Goal: Information Seeking & Learning: Check status

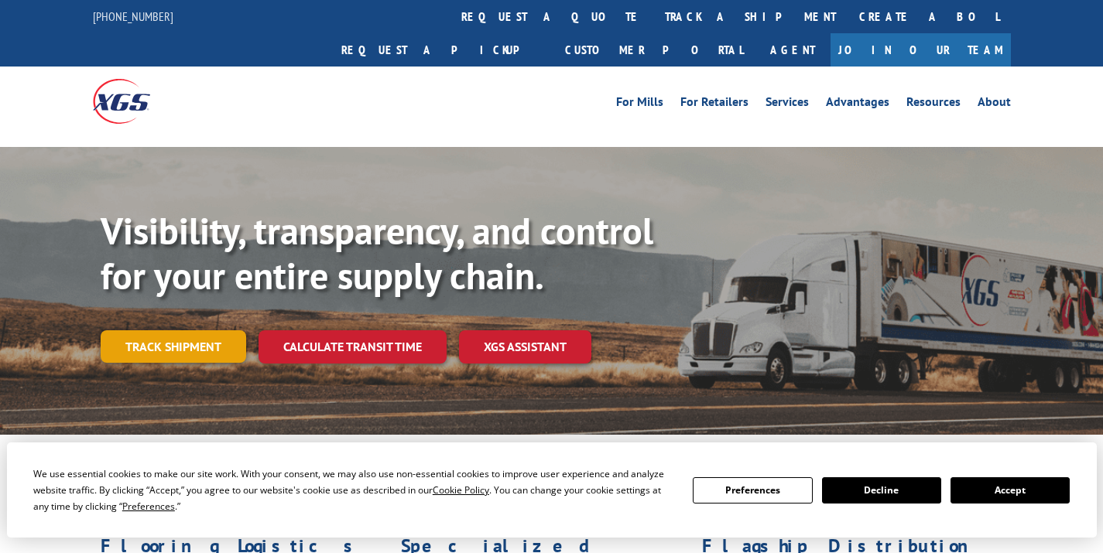
click at [144, 330] on link "Track shipment" at bounding box center [173, 346] width 145 height 33
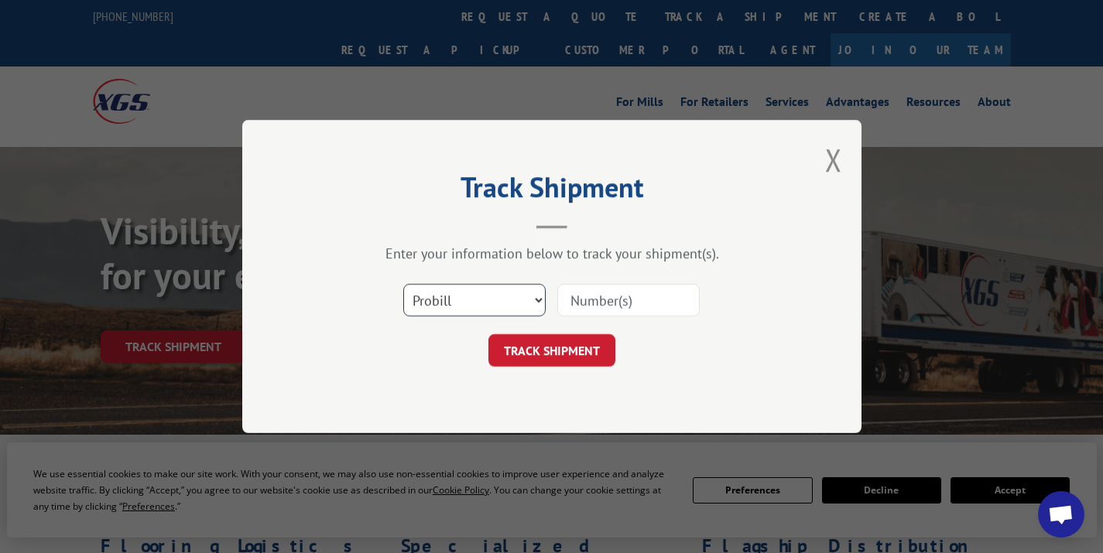
click at [494, 307] on select "Select category... Probill BOL PO" at bounding box center [474, 300] width 142 height 33
click at [616, 297] on input at bounding box center [628, 300] width 142 height 33
paste input "17663938"
type input "17663938"
click at [589, 351] on button "TRACK SHIPMENT" at bounding box center [551, 350] width 127 height 33
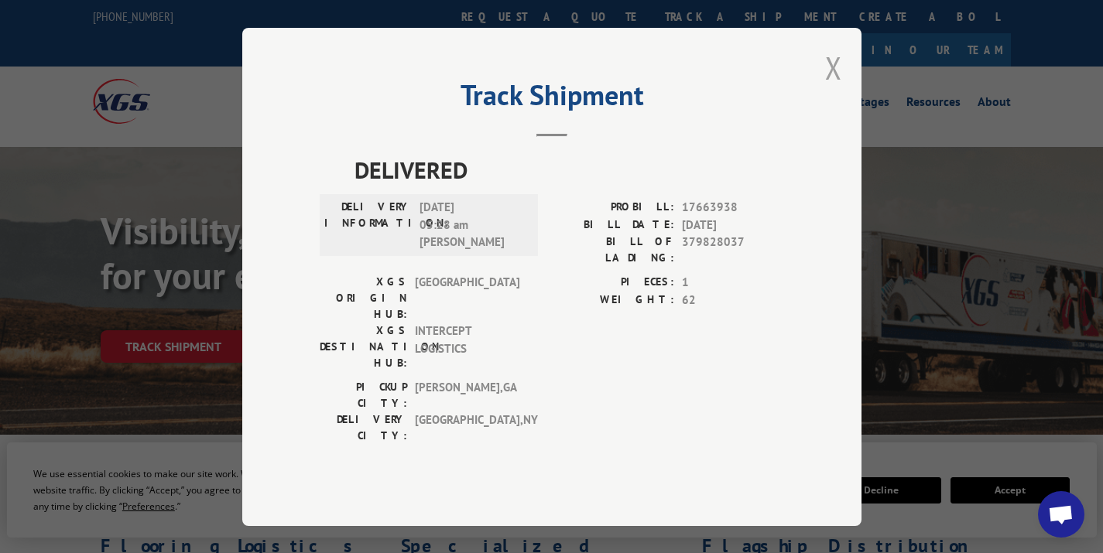
click at [833, 88] on button "Close modal" at bounding box center [833, 67] width 17 height 41
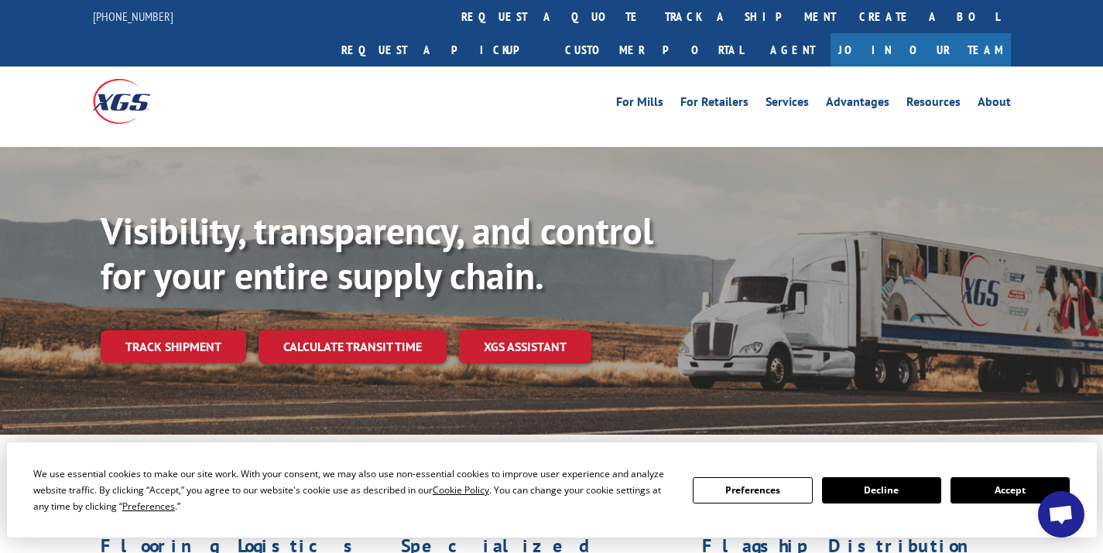
click at [158, 293] on div "Visibility, transparency, and control for your entire supply chain. Track shipm…" at bounding box center [602, 317] width 1002 height 216
click at [161, 330] on link "Track shipment" at bounding box center [173, 346] width 145 height 33
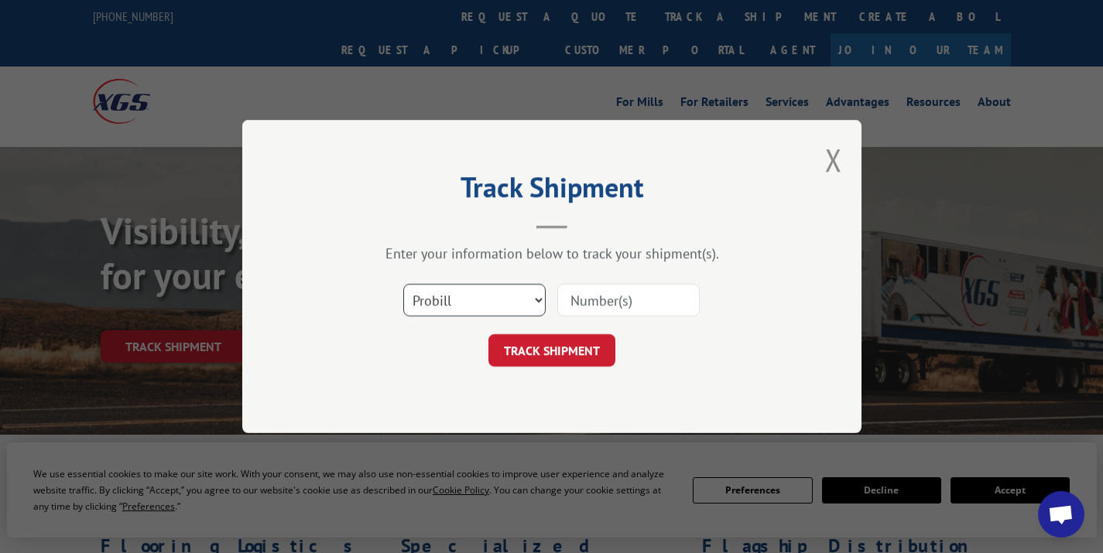
click at [407, 299] on select "Select category... Probill BOL PO" at bounding box center [474, 300] width 142 height 33
select select "bol"
click at [601, 303] on input at bounding box center [628, 300] width 142 height 33
paste input "363005"
type input "363005"
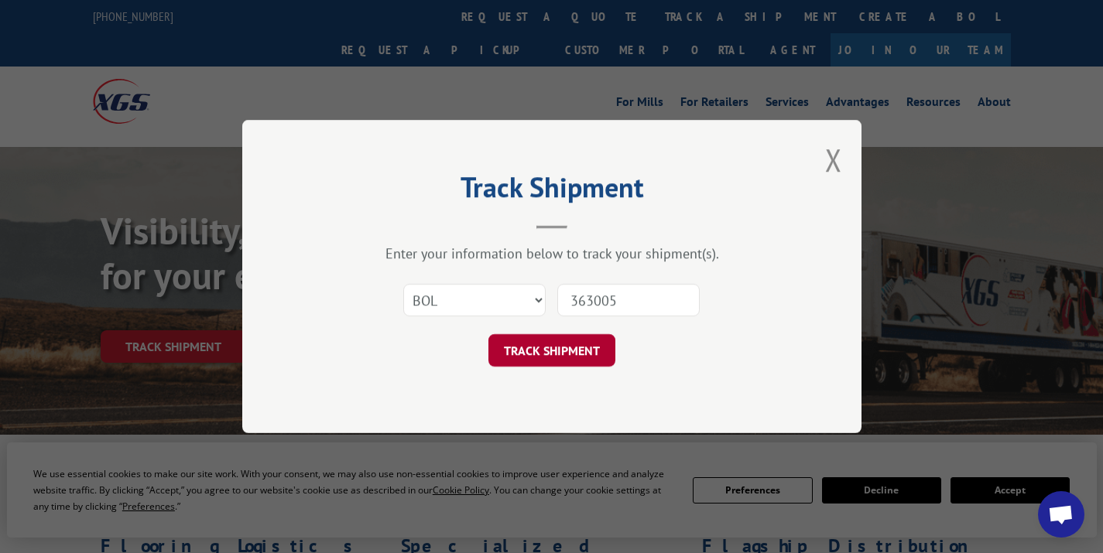
click at [584, 335] on button "TRACK SHIPMENT" at bounding box center [551, 350] width 127 height 33
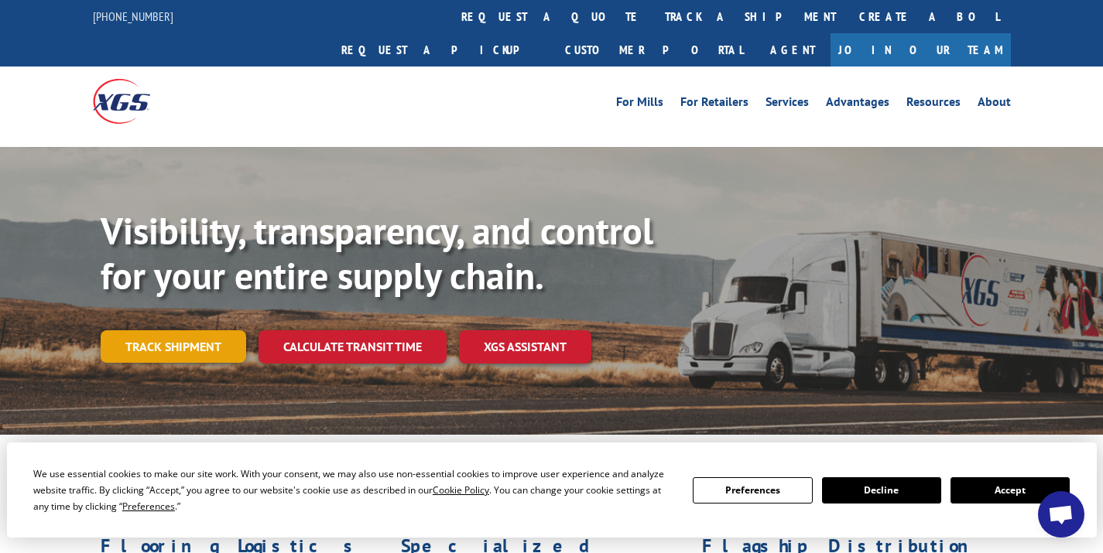
click at [185, 330] on link "Track shipment" at bounding box center [173, 346] width 145 height 33
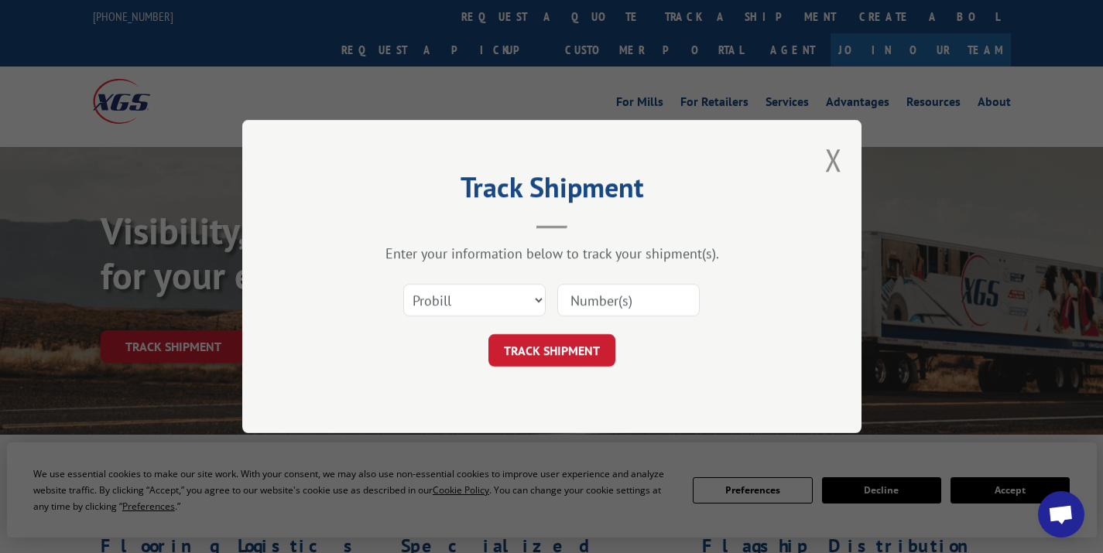
click at [577, 299] on input at bounding box center [628, 300] width 142 height 33
paste input "12861451"
type input "12861451"
click at [563, 341] on button "TRACK SHIPMENT" at bounding box center [551, 350] width 127 height 33
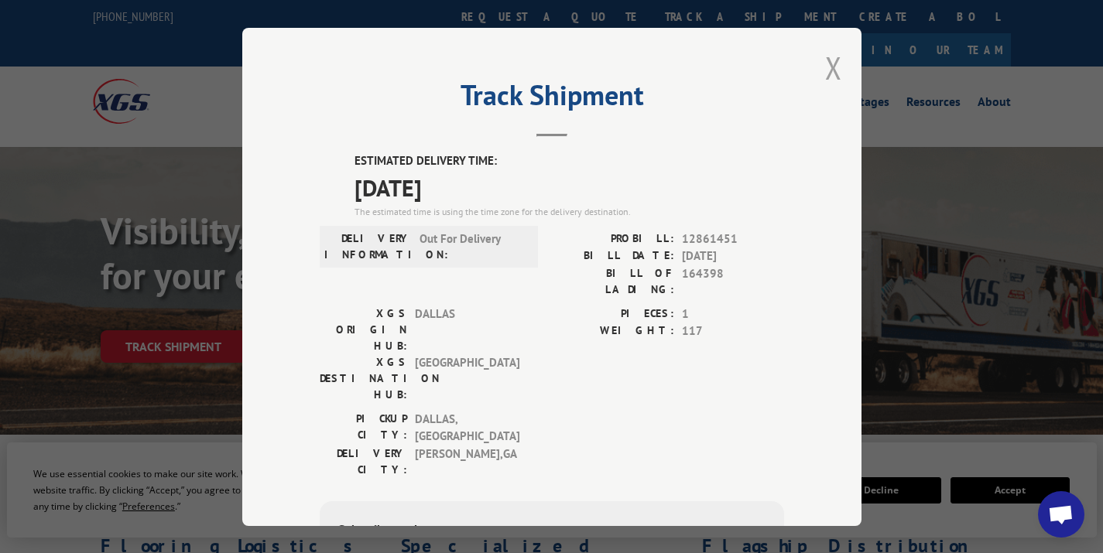
click at [832, 64] on button "Close modal" at bounding box center [833, 67] width 17 height 41
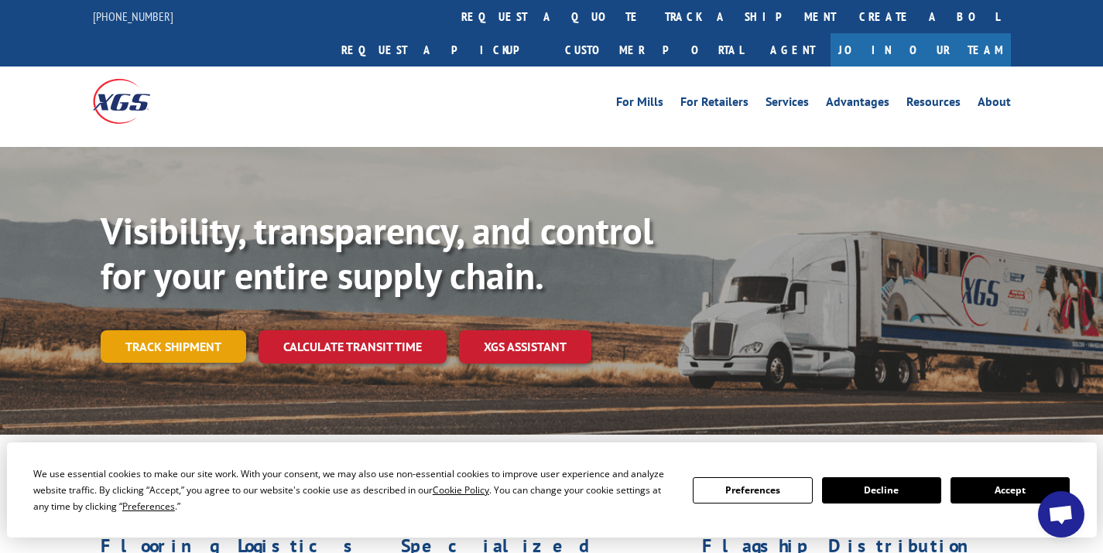
click at [176, 330] on link "Track shipment" at bounding box center [173, 346] width 145 height 33
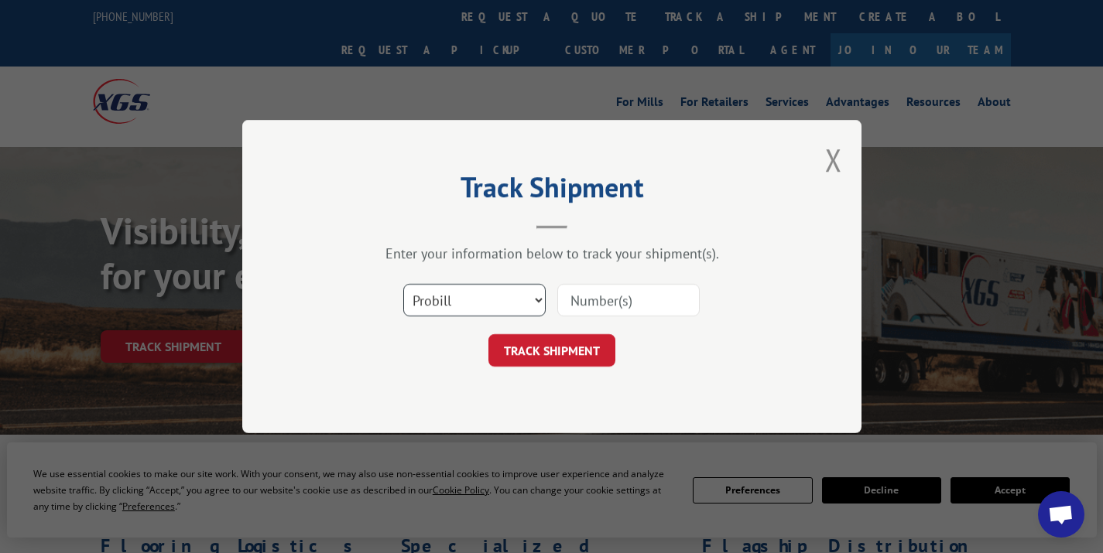
click at [495, 306] on select "Select category... Probill BOL PO" at bounding box center [474, 300] width 142 height 33
select select "bol"
click at [604, 299] on input at bounding box center [628, 300] width 142 height 33
paste input "363345."
type input "363345"
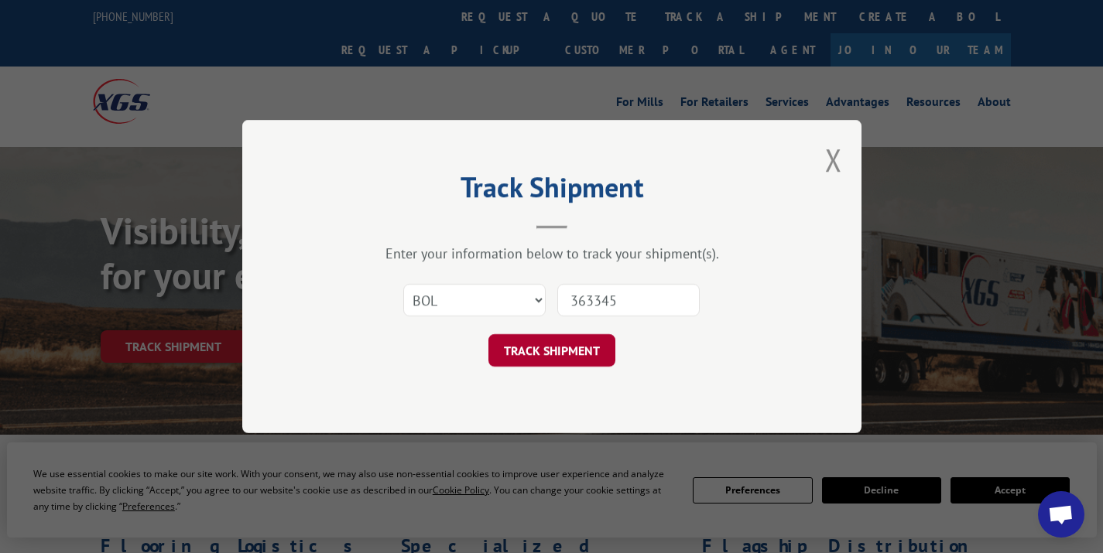
click at [542, 365] on button "TRACK SHIPMENT" at bounding box center [551, 350] width 127 height 33
click at [458, 286] on select "Select category... Probill BOL PO" at bounding box center [474, 300] width 142 height 33
select select "bol"
click at [600, 290] on input at bounding box center [628, 300] width 142 height 33
paste input "363355"
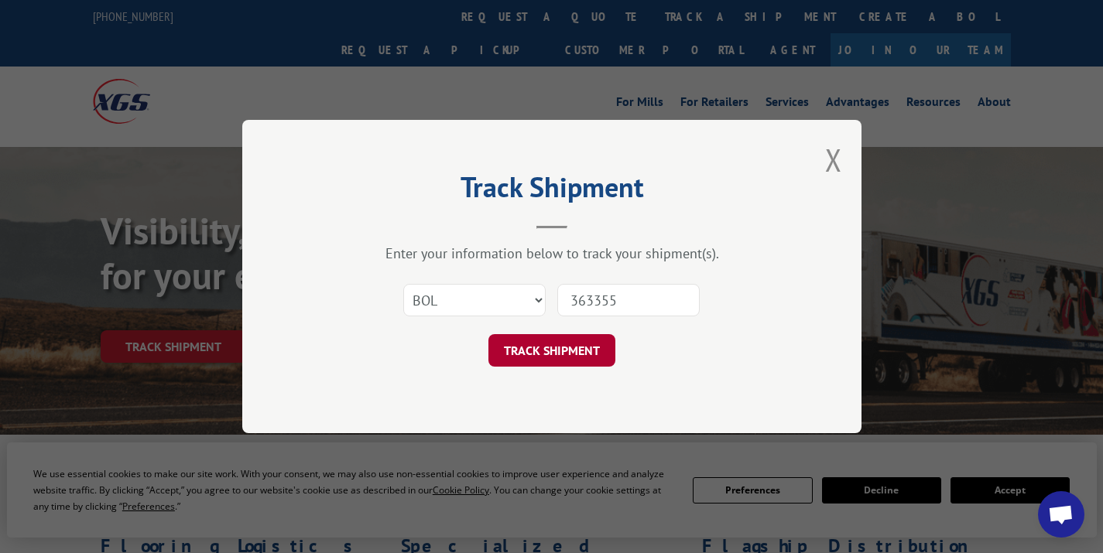
type input "363355"
click at [567, 356] on button "TRACK SHIPMENT" at bounding box center [551, 350] width 127 height 33
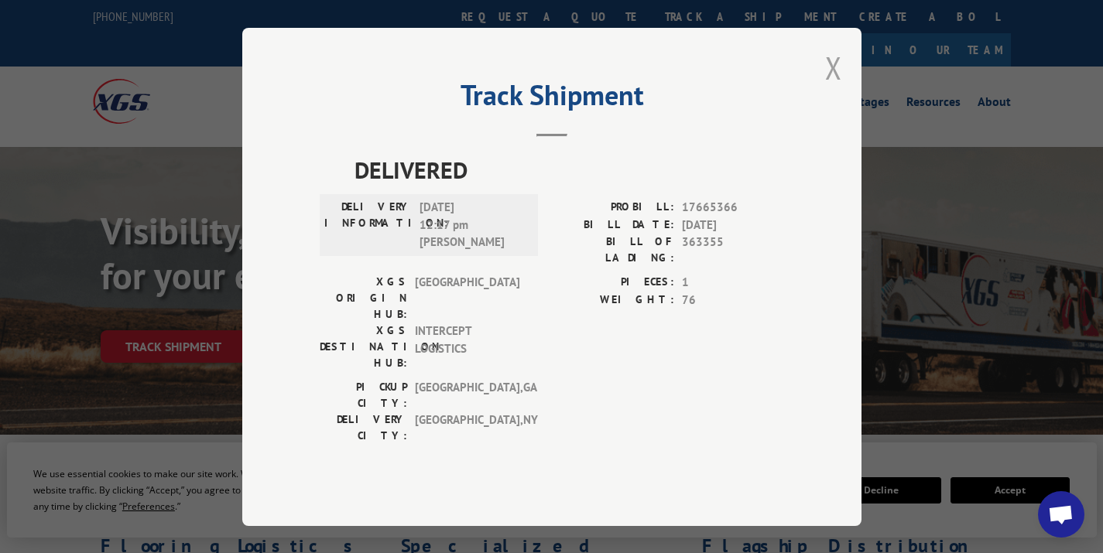
click at [827, 80] on button "Close modal" at bounding box center [833, 67] width 17 height 41
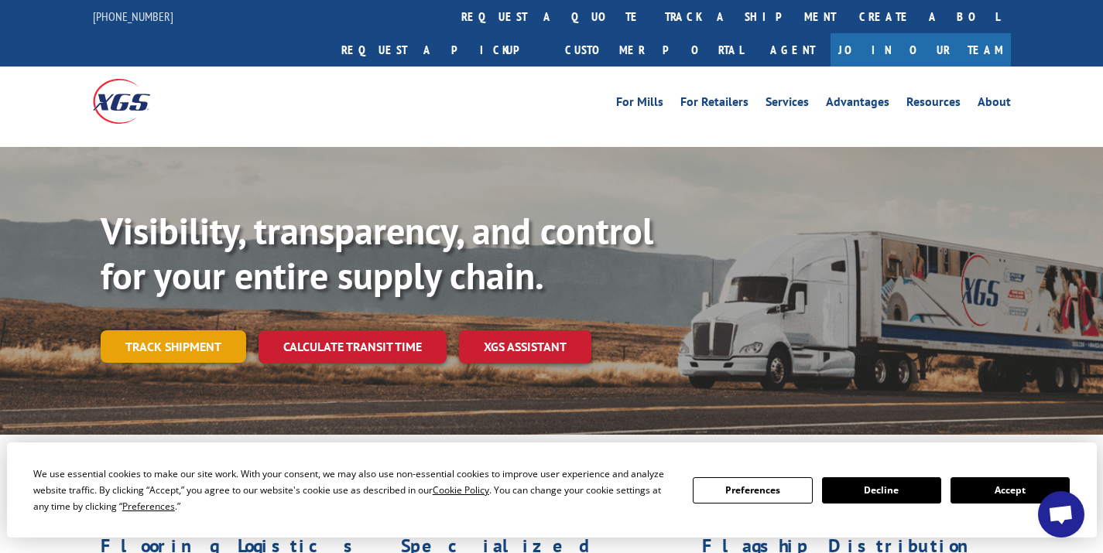
click at [191, 330] on link "Track shipment" at bounding box center [173, 346] width 145 height 33
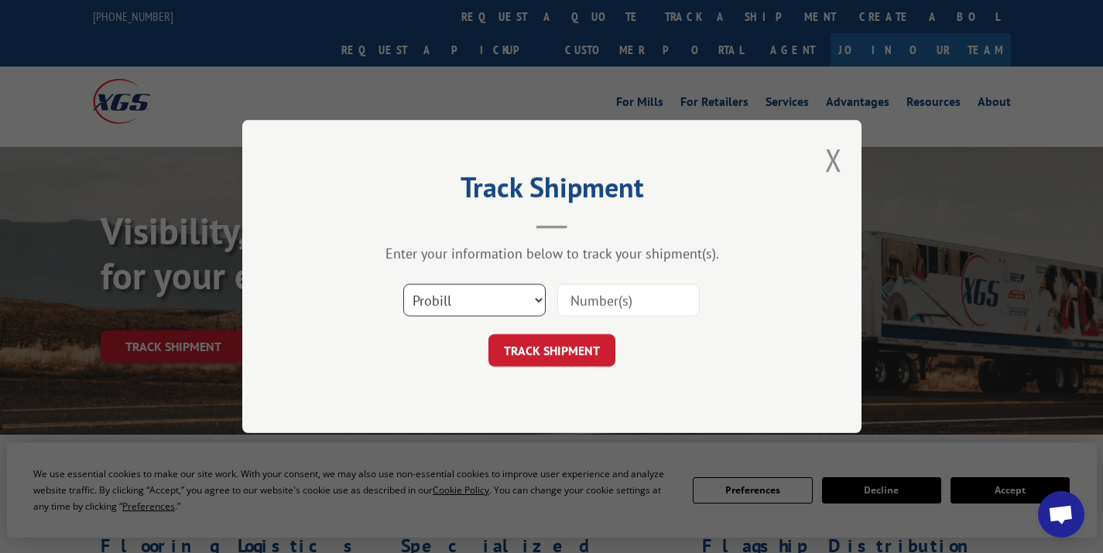
click at [447, 308] on select "Select category... Probill BOL PO" at bounding box center [474, 300] width 142 height 33
click at [456, 306] on select "Select category... Probill BOL PO" at bounding box center [474, 300] width 142 height 33
select select "bol"
click at [561, 292] on input at bounding box center [628, 300] width 142 height 33
paste input "373391"
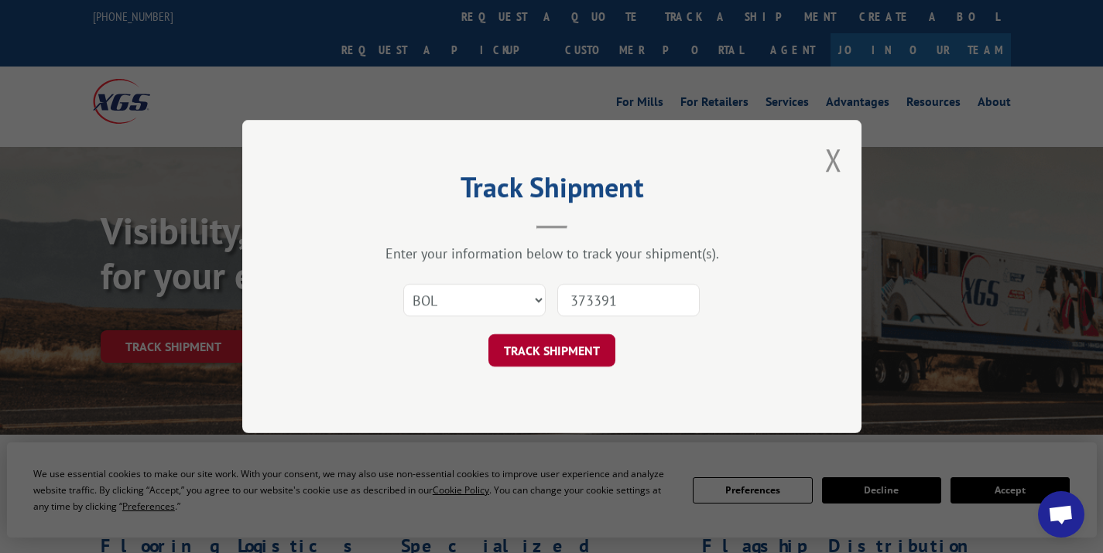
type input "373391"
click at [574, 345] on button "TRACK SHIPMENT" at bounding box center [551, 350] width 127 height 33
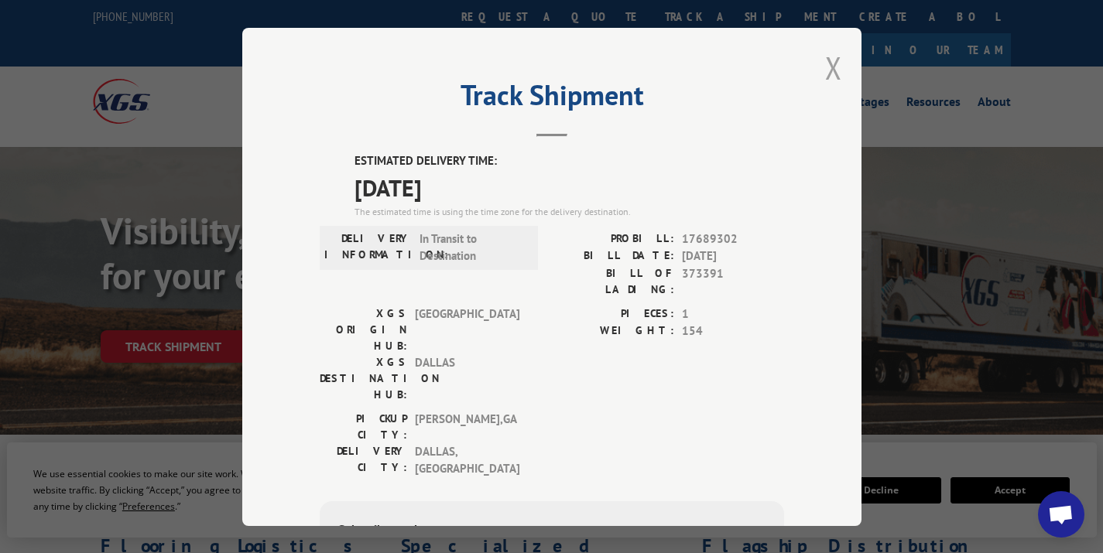
click at [825, 67] on button "Close modal" at bounding box center [833, 67] width 17 height 41
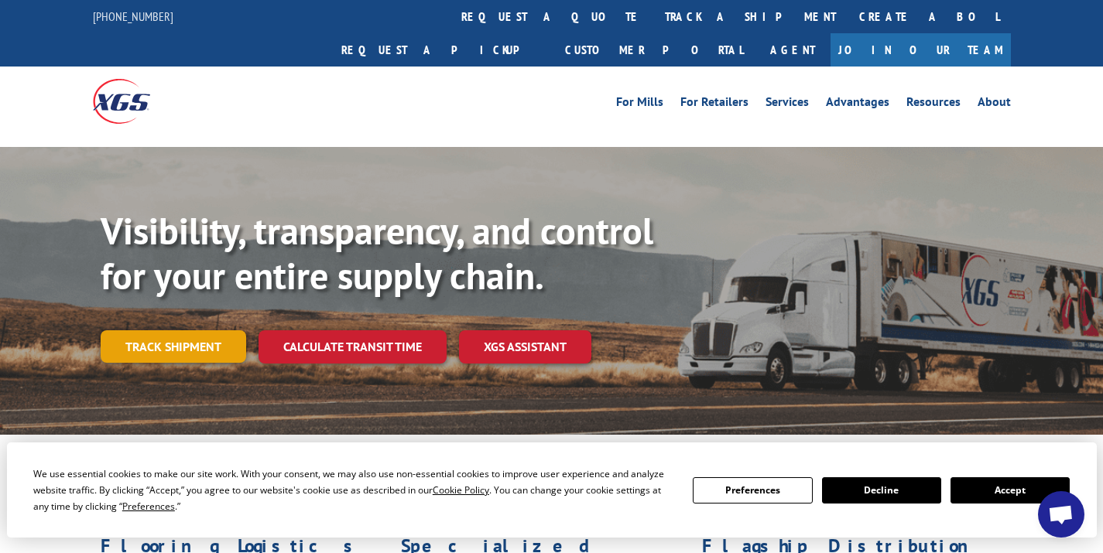
click at [203, 330] on link "Track shipment" at bounding box center [173, 346] width 145 height 33
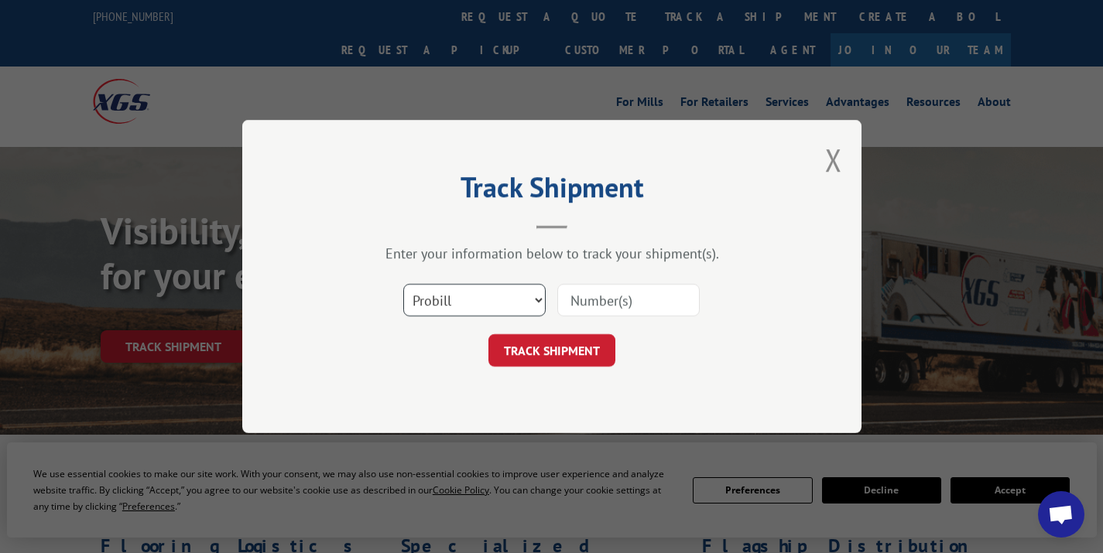
click at [506, 304] on select "Select category... Probill BOL PO" at bounding box center [474, 300] width 142 height 33
select select "bol"
click at [598, 299] on input at bounding box center [628, 300] width 142 height 33
paste input "373259."
type input "373259"
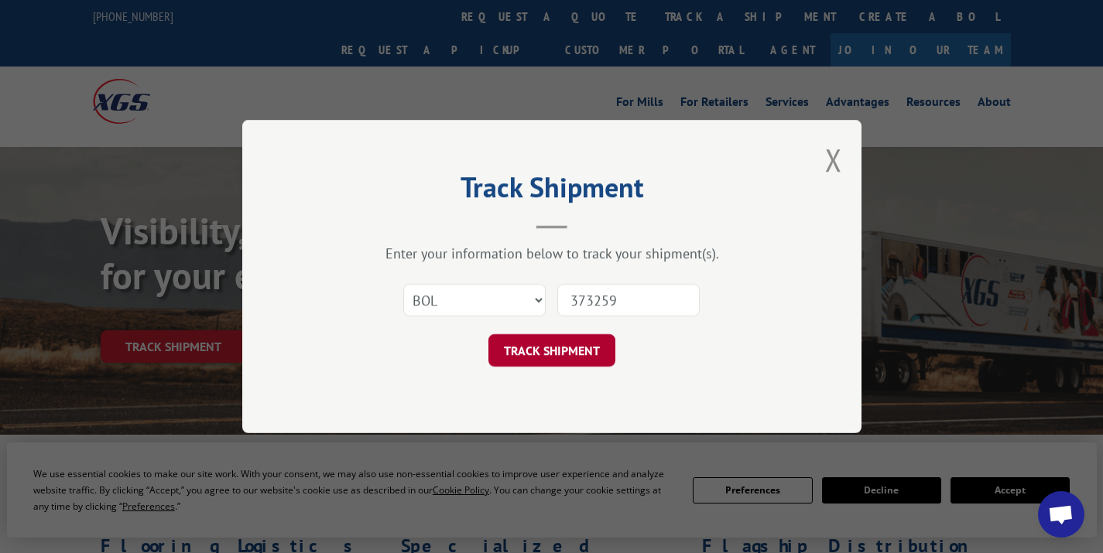
click at [573, 347] on button "TRACK SHIPMENT" at bounding box center [551, 350] width 127 height 33
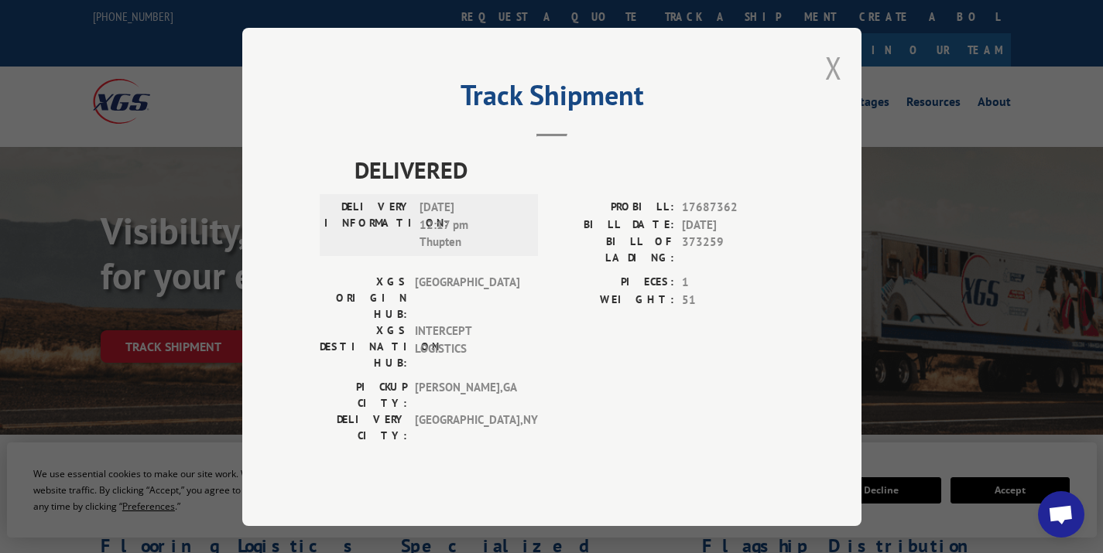
click at [826, 88] on button "Close modal" at bounding box center [833, 67] width 17 height 41
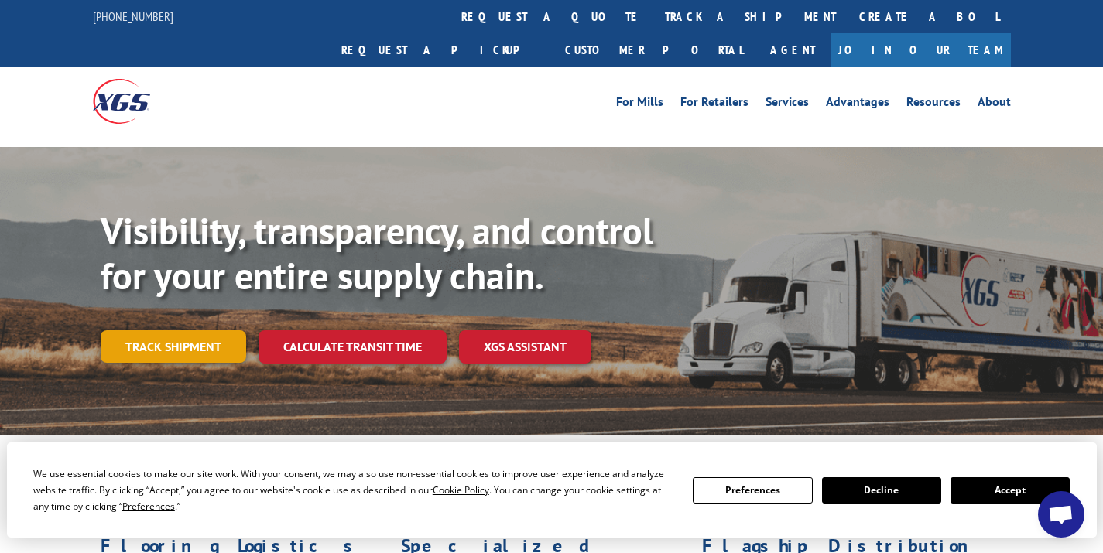
click at [190, 330] on link "Track shipment" at bounding box center [173, 346] width 145 height 33
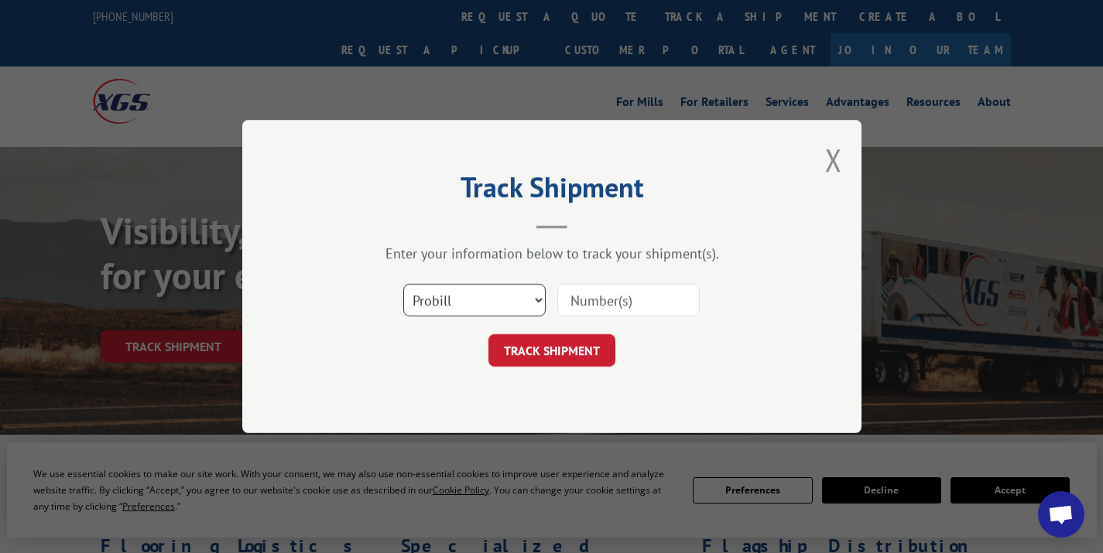
click at [452, 298] on select "Select category... Probill BOL PO" at bounding box center [474, 300] width 142 height 33
select select "bol"
click at [603, 299] on input at bounding box center [628, 300] width 142 height 33
paste input "373259"
type input "373259"
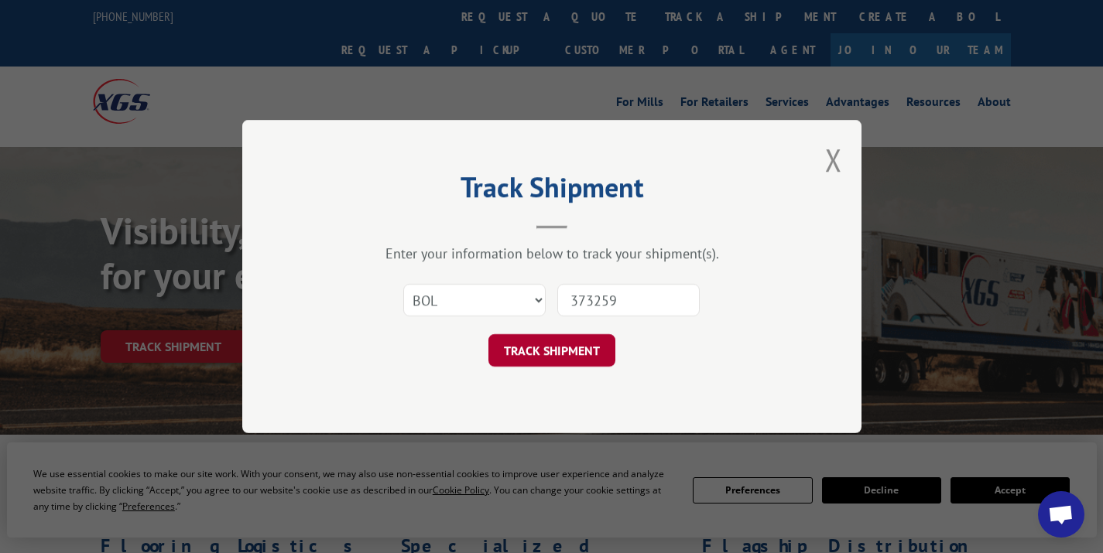
click at [577, 341] on button "TRACK SHIPMENT" at bounding box center [551, 350] width 127 height 33
